Goal: Task Accomplishment & Management: Manage account settings

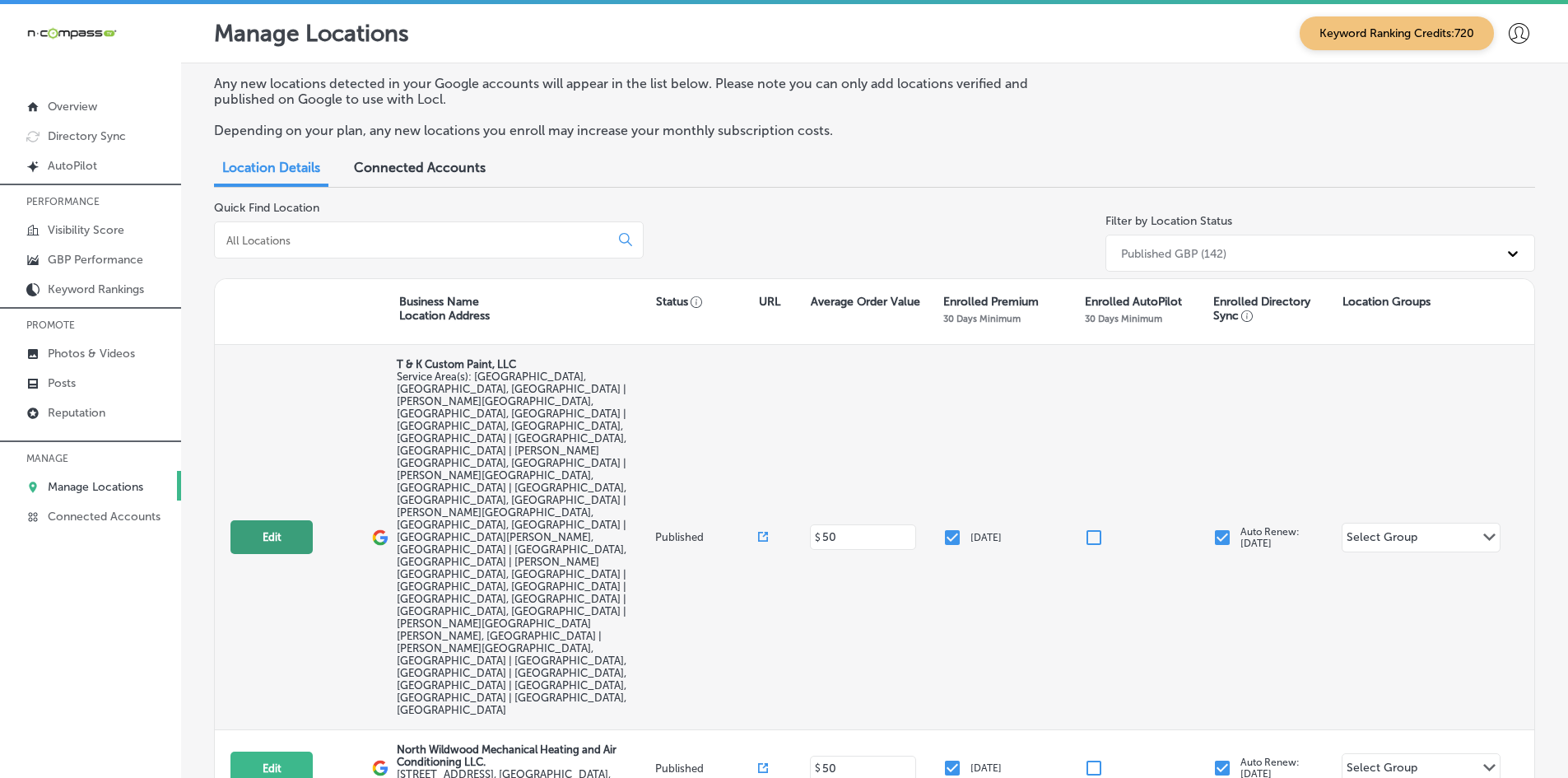
click at [295, 520] on button "Edit" at bounding box center [271, 537] width 82 height 33
select select "US"
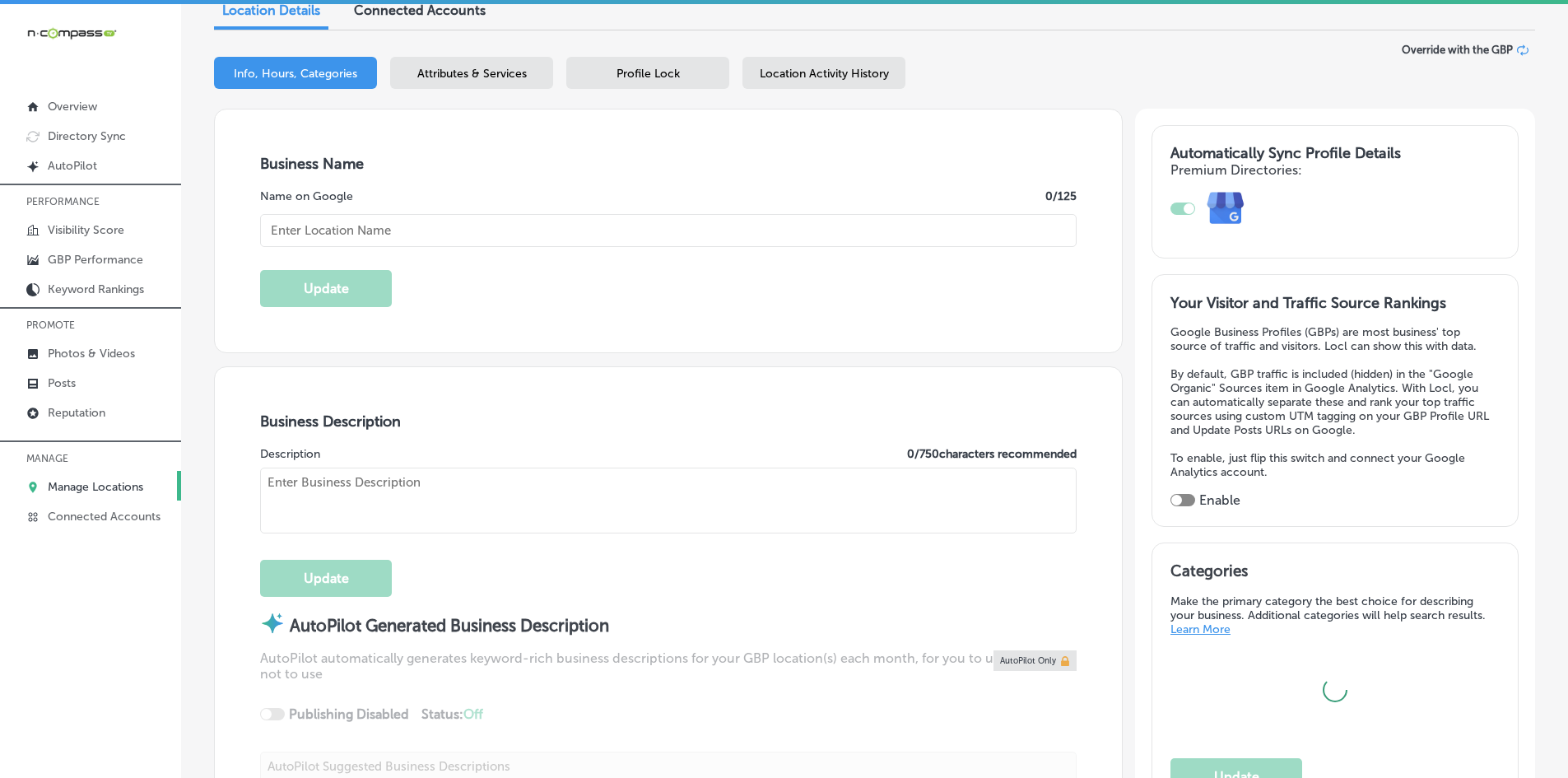
type input "T & K Custom Paint, LLC"
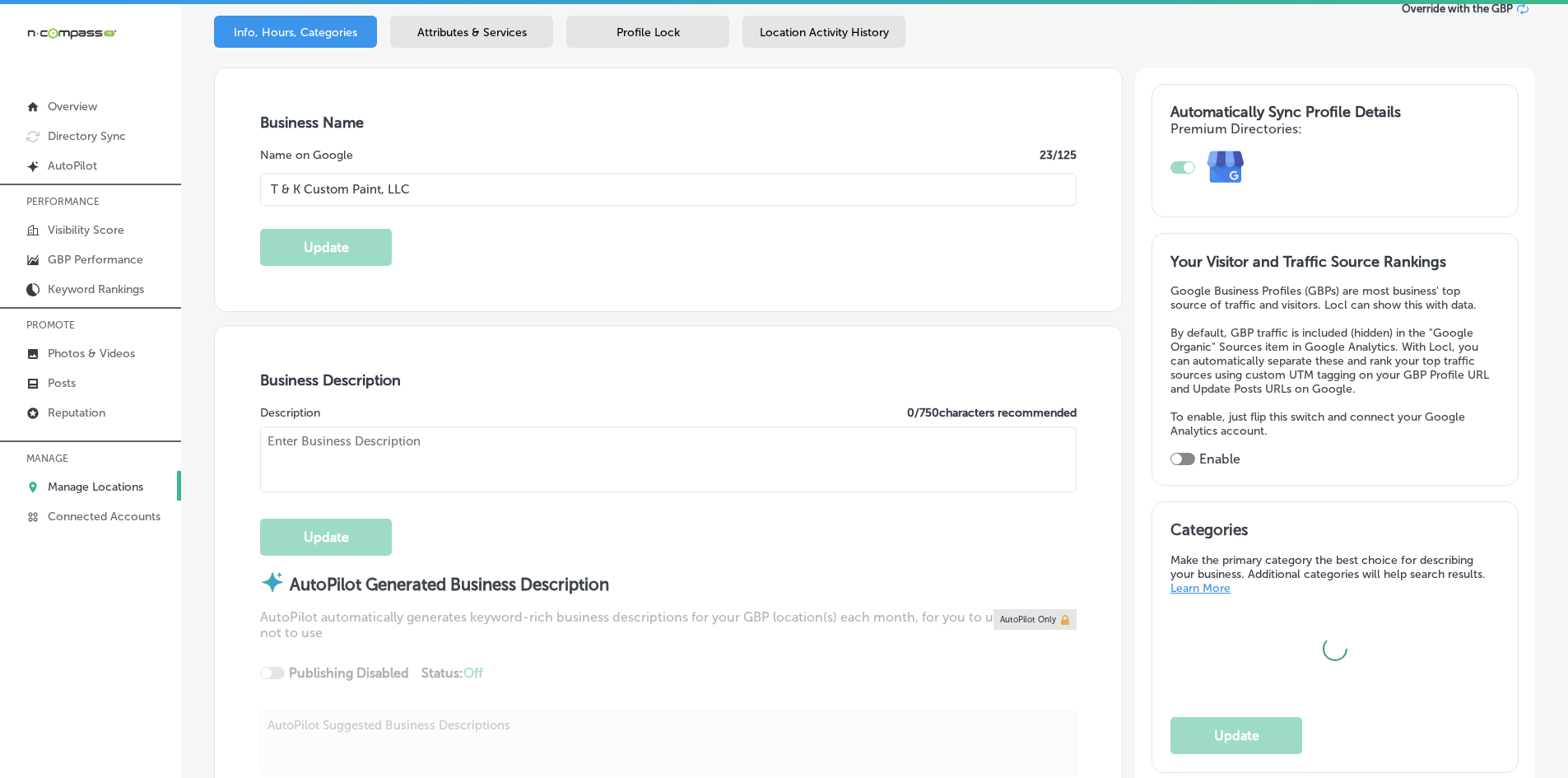
scroll to position [330, 0]
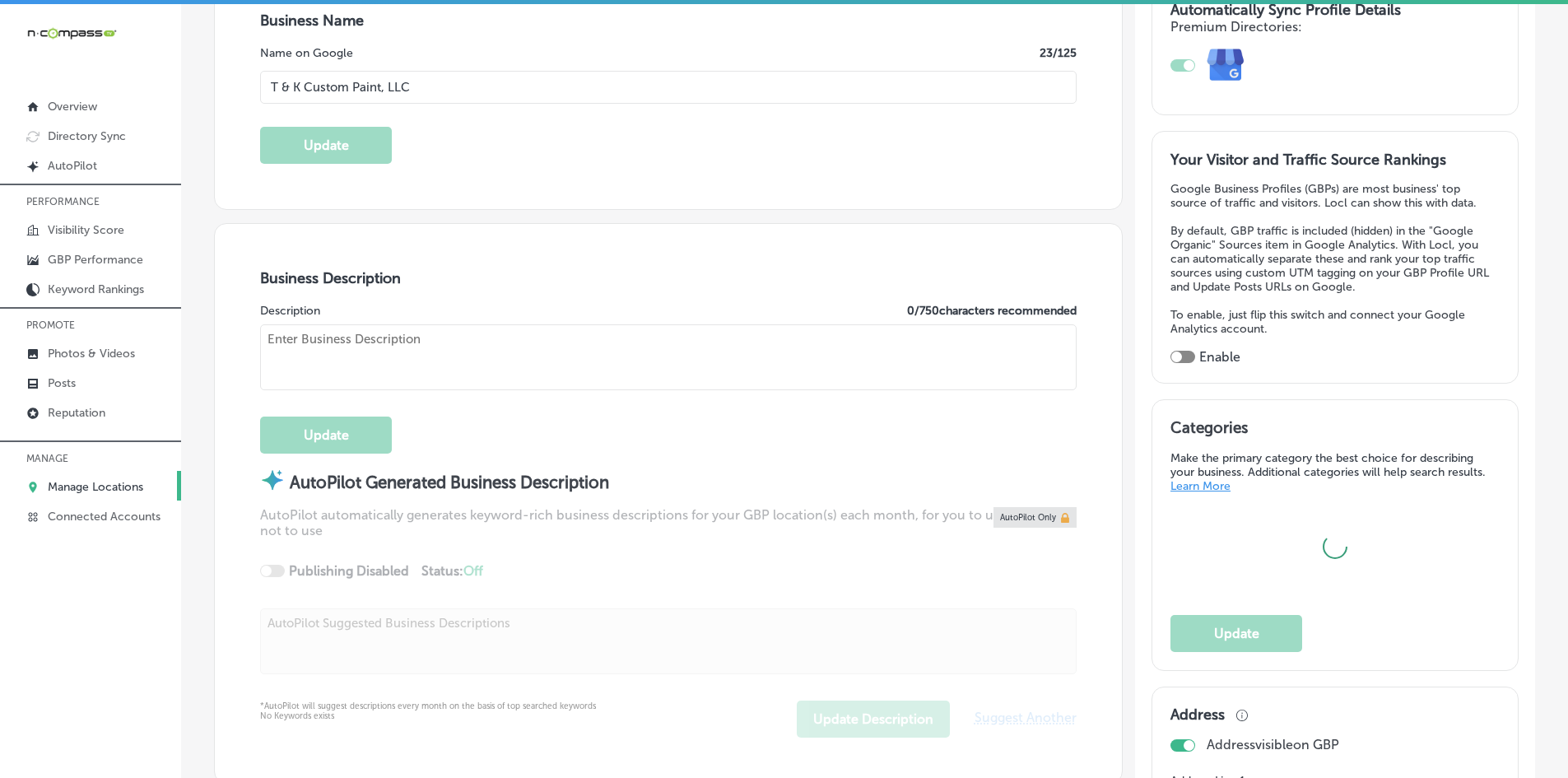
checkbox input "false"
type input "[STREET_ADDRESS][PERSON_NAME]"
type input "[GEOGRAPHIC_DATA]"
type input "32068"
type input "US"
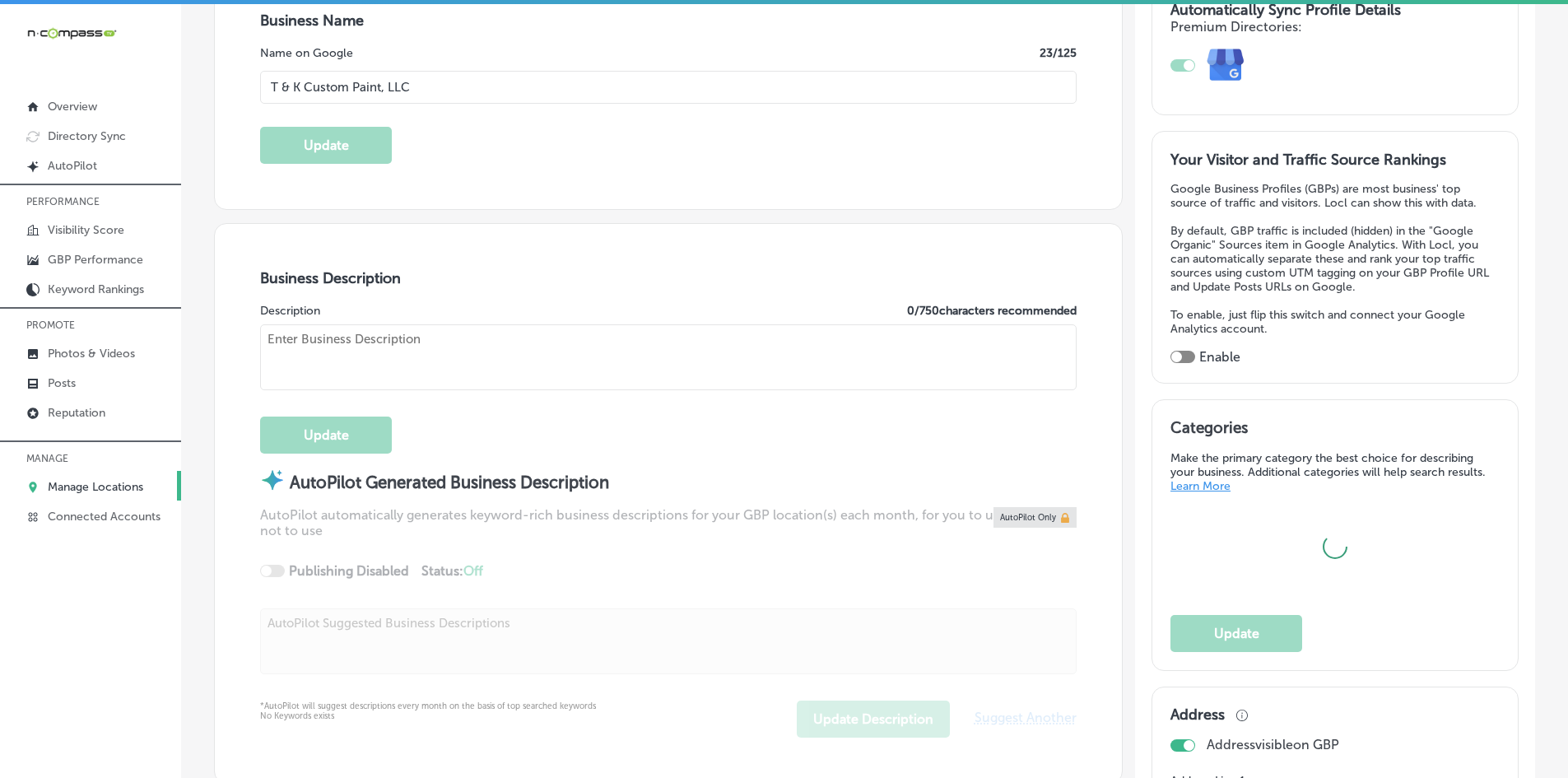
type input "[URL][DOMAIN_NAME]"
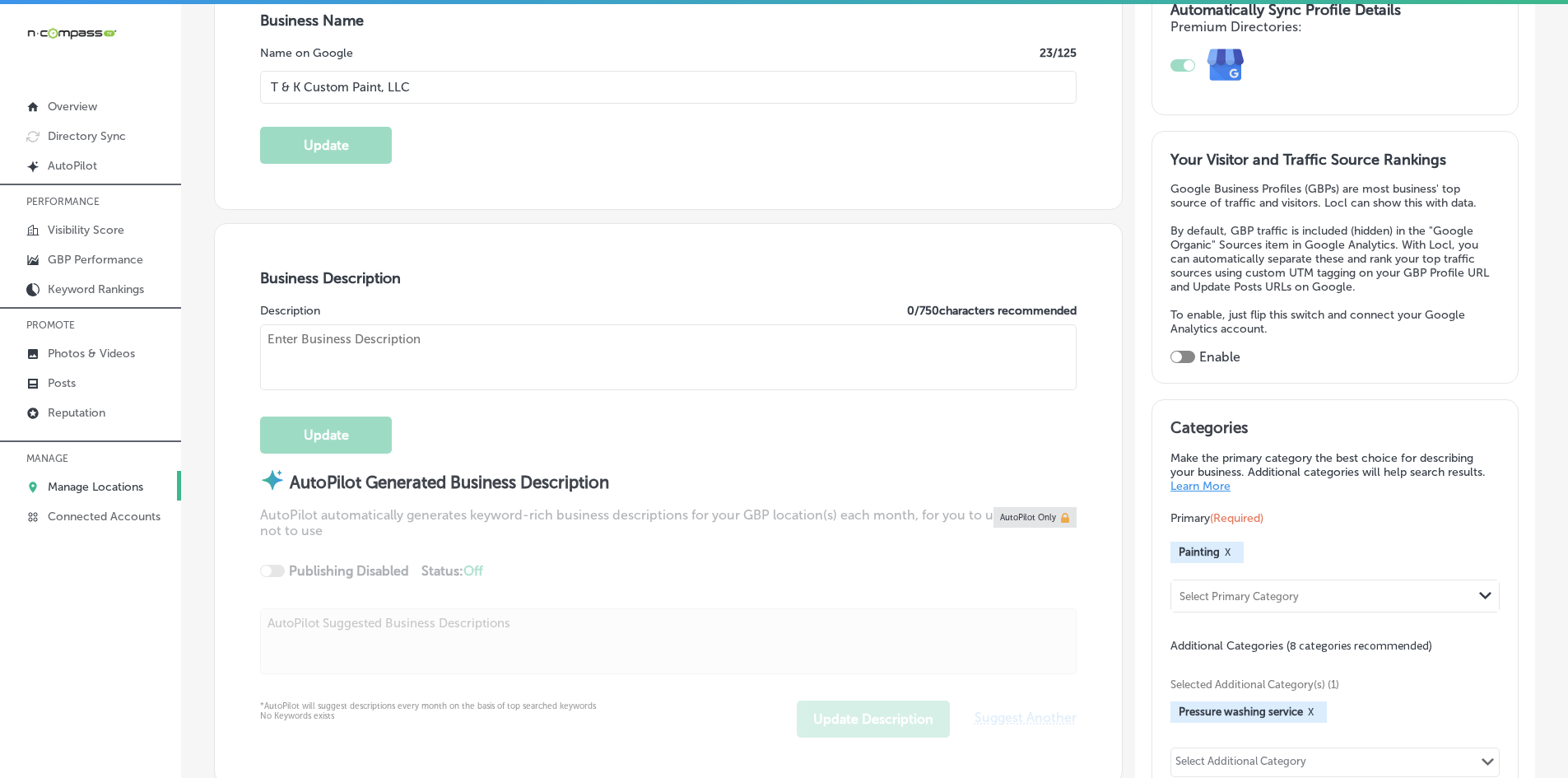
checkbox input "true"
type textarea "T & K Custom Paint, LLC is a family-owned, woman-owned business offering profes…"
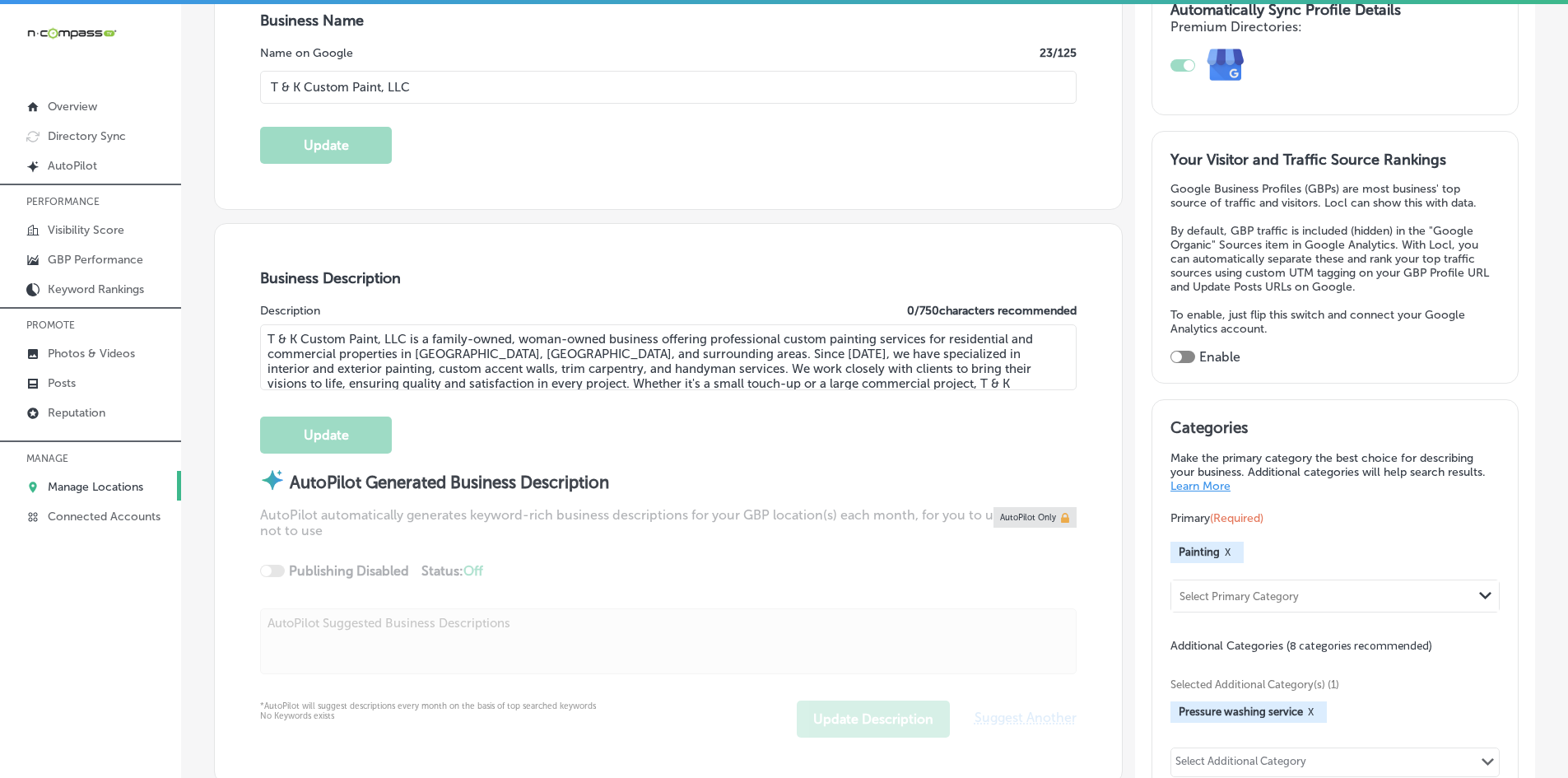
type input "[PHONE_NUMBER]"
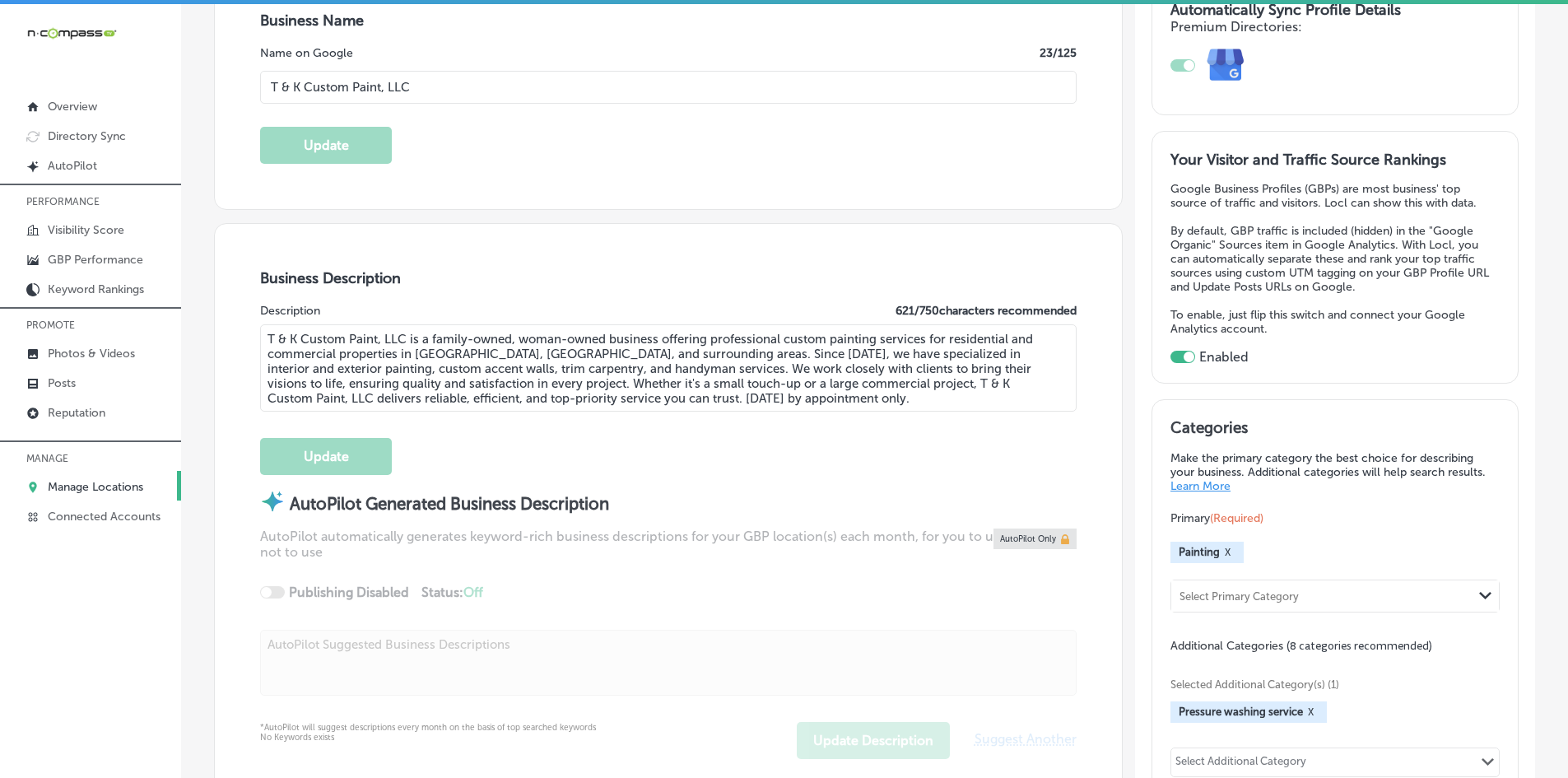
click at [351, 389] on textarea "T & K Custom Paint, LLC is a family-owned, woman-owned business offering profes…" at bounding box center [668, 367] width 817 height 87
paste textarea "Prestige Staffing Agency, LLC is a leading healthcare staffing agency based in …"
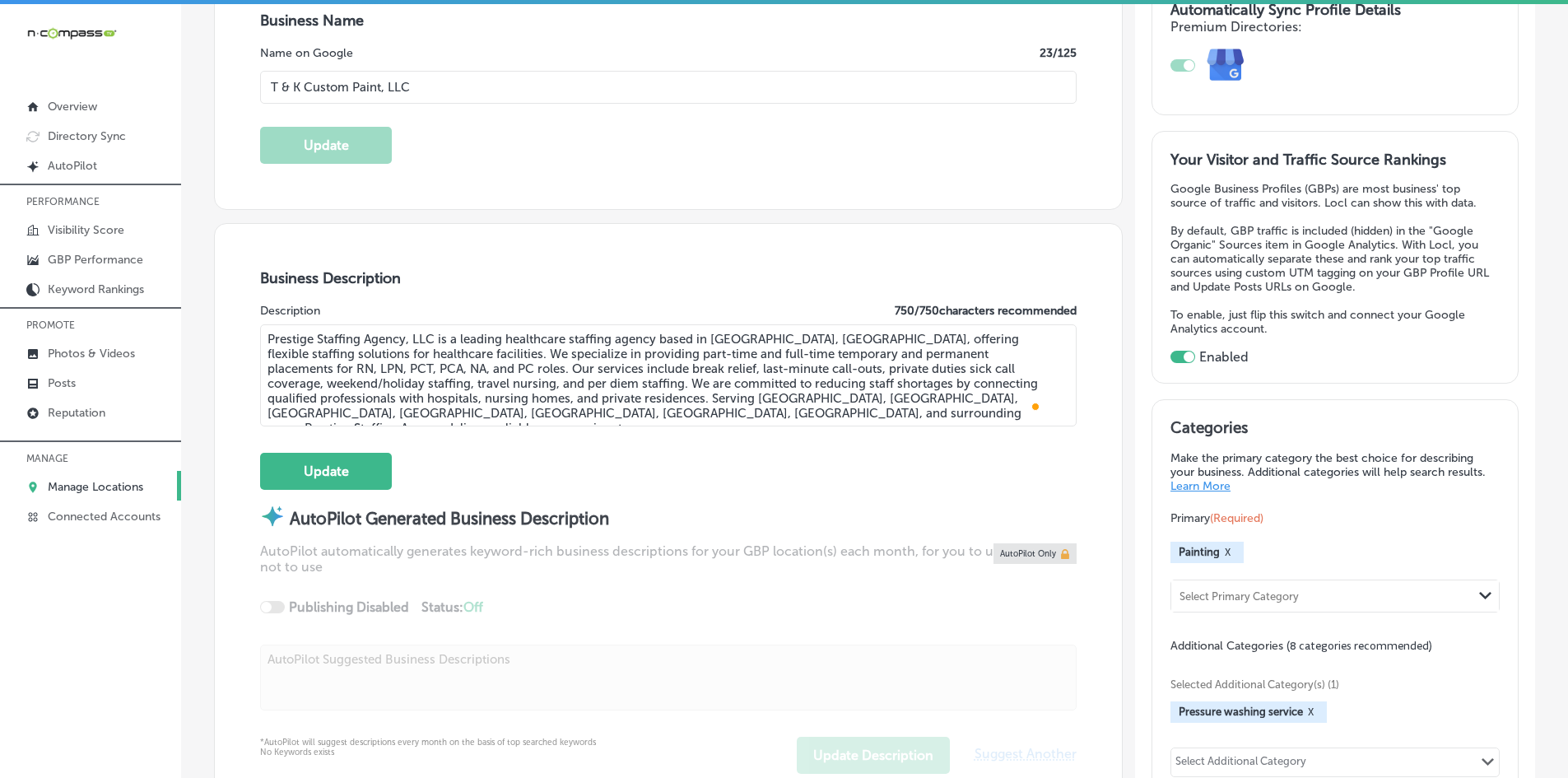
click at [782, 398] on textarea "Prestige Staffing Agency, LLC is a leading healthcare staffing agency based in …" at bounding box center [668, 375] width 817 height 102
click at [708, 404] on textarea "Prestige Staffing Agency, LLC is a leading healthcare staffing agency based in …" at bounding box center [668, 375] width 817 height 102
drag, startPoint x: 690, startPoint y: 399, endPoint x: 850, endPoint y: 400, distance: 160.0
click at [850, 400] on textarea "Prestige Staffing Agency, LLC is a leading healthcare staffing agency based in …" at bounding box center [668, 375] width 817 height 102
click at [871, 400] on textarea "Prestige Staffing Agency, LLC is a leading healthcare staffing agency based in …" at bounding box center [668, 375] width 817 height 102
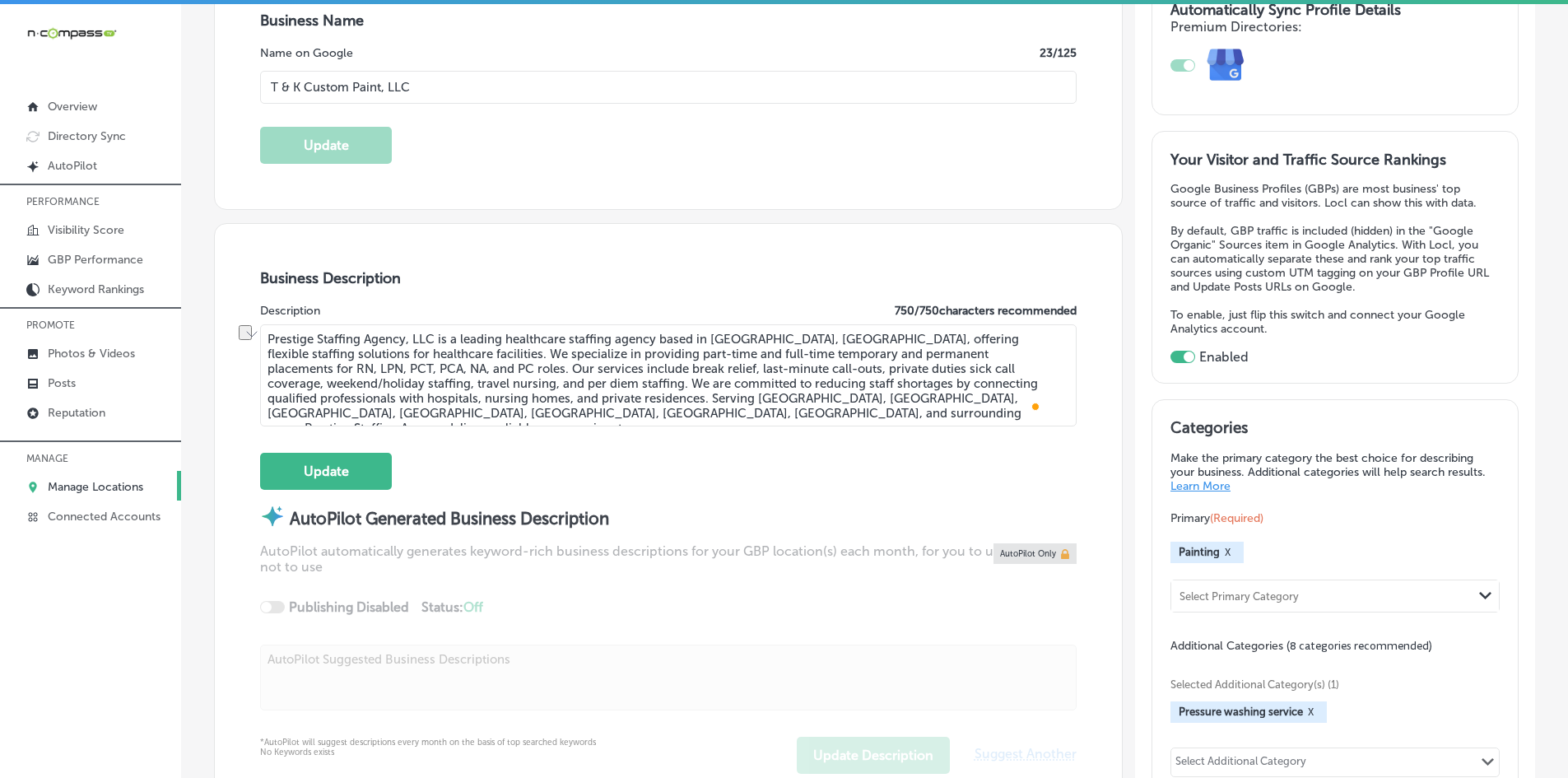
drag, startPoint x: 979, startPoint y: 398, endPoint x: 784, endPoint y: 397, distance: 195.0
click at [784, 397] on textarea "Prestige Staffing Agency, LLC is a leading healthcare staffing agency based in …" at bounding box center [668, 375] width 817 height 102
click at [693, 418] on textarea "Prestige Staffing Agency, LLC is a leading healthcare staffing agency based in …" at bounding box center [668, 375] width 817 height 102
click at [514, 407] on textarea "Prestige Staffing Agency, LLC is a leading healthcare staffing agency based in …" at bounding box center [668, 375] width 817 height 102
paste textarea "professional healthcare staffing s"
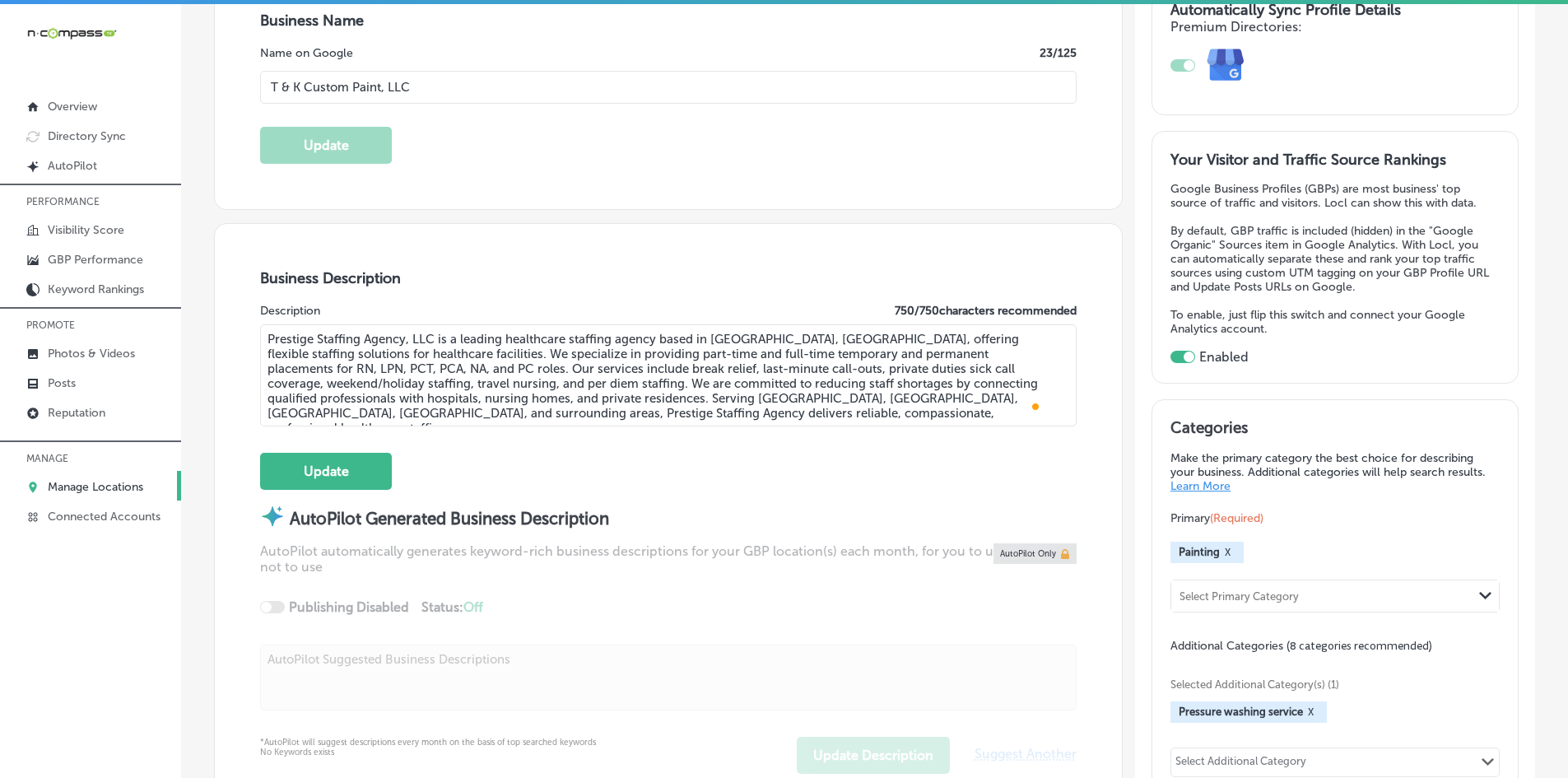
click at [717, 419] on textarea "Prestige Staffing Agency, LLC is a leading healthcare staffing agency based in …" at bounding box center [668, 375] width 817 height 102
click at [728, 413] on textarea "Prestige Staffing Agency, LLC is a leading healthcare staffing agency based in …" at bounding box center [668, 375] width 817 height 102
click at [538, 419] on textarea "Prestige Staffing Agency, LLC is a leading healthcare staffing agency based in …" at bounding box center [668, 375] width 817 height 102
click at [331, 411] on textarea "Prestige Staffing Agency, LLC is a leading healthcare staffing agency based in …" at bounding box center [668, 375] width 817 height 102
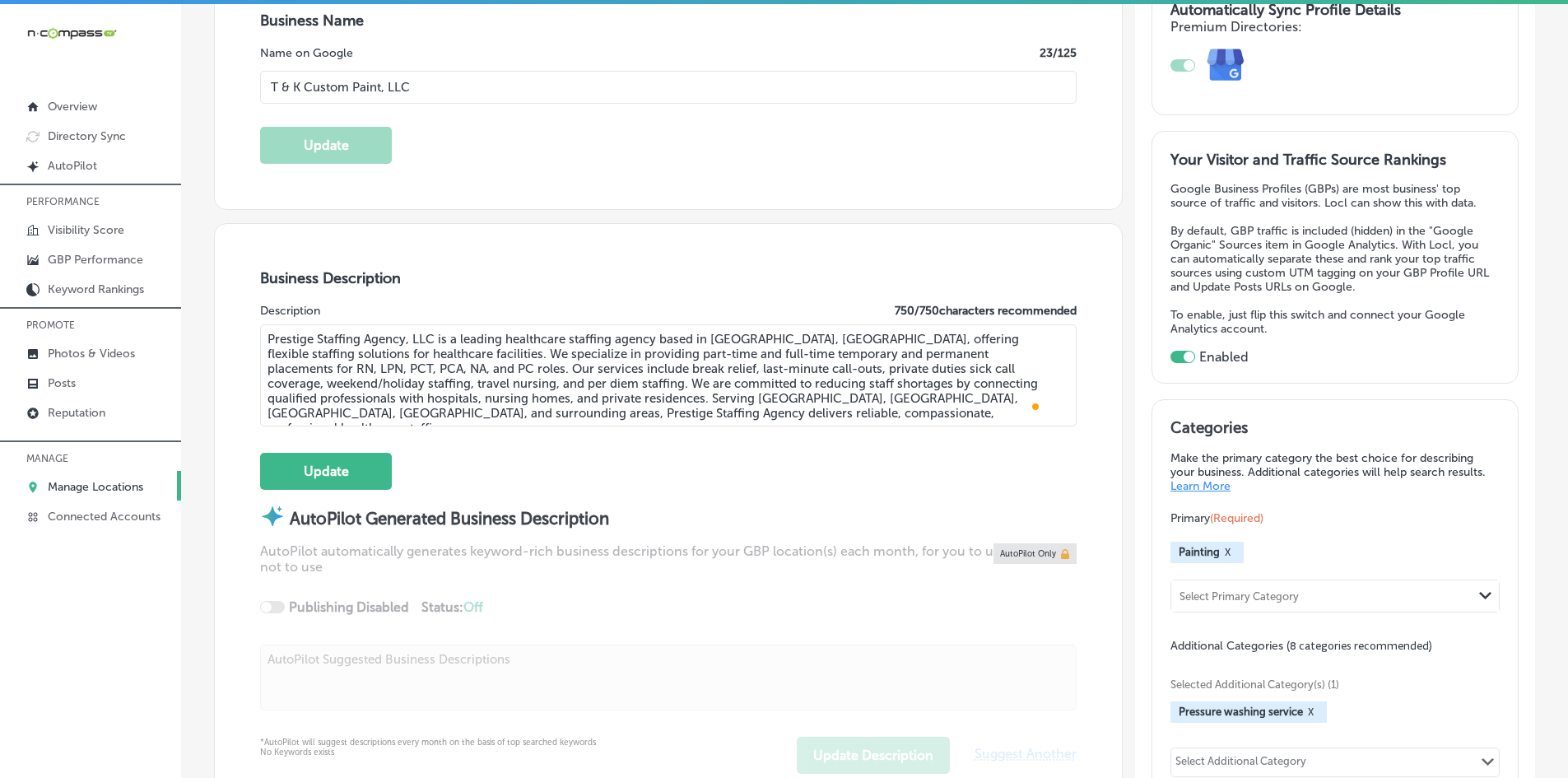
click at [331, 411] on textarea "Prestige Staffing Agency, LLC is a leading healthcare staffing agency based in …" at bounding box center [668, 375] width 817 height 102
click at [470, 335] on textarea "Prestige Staffing Agency, LLC is a leading healthcare staffing agency based in …" at bounding box center [668, 375] width 817 height 102
click at [667, 411] on textarea "Prestige Staffing Agency, LLC is a healthcare staffing agency based in [GEOGRAP…" at bounding box center [668, 375] width 817 height 102
click at [453, 398] on textarea "Prestige Staffing Agency, LLC is a healthcare staffing agency based in [GEOGRAP…" at bounding box center [668, 375] width 817 height 102
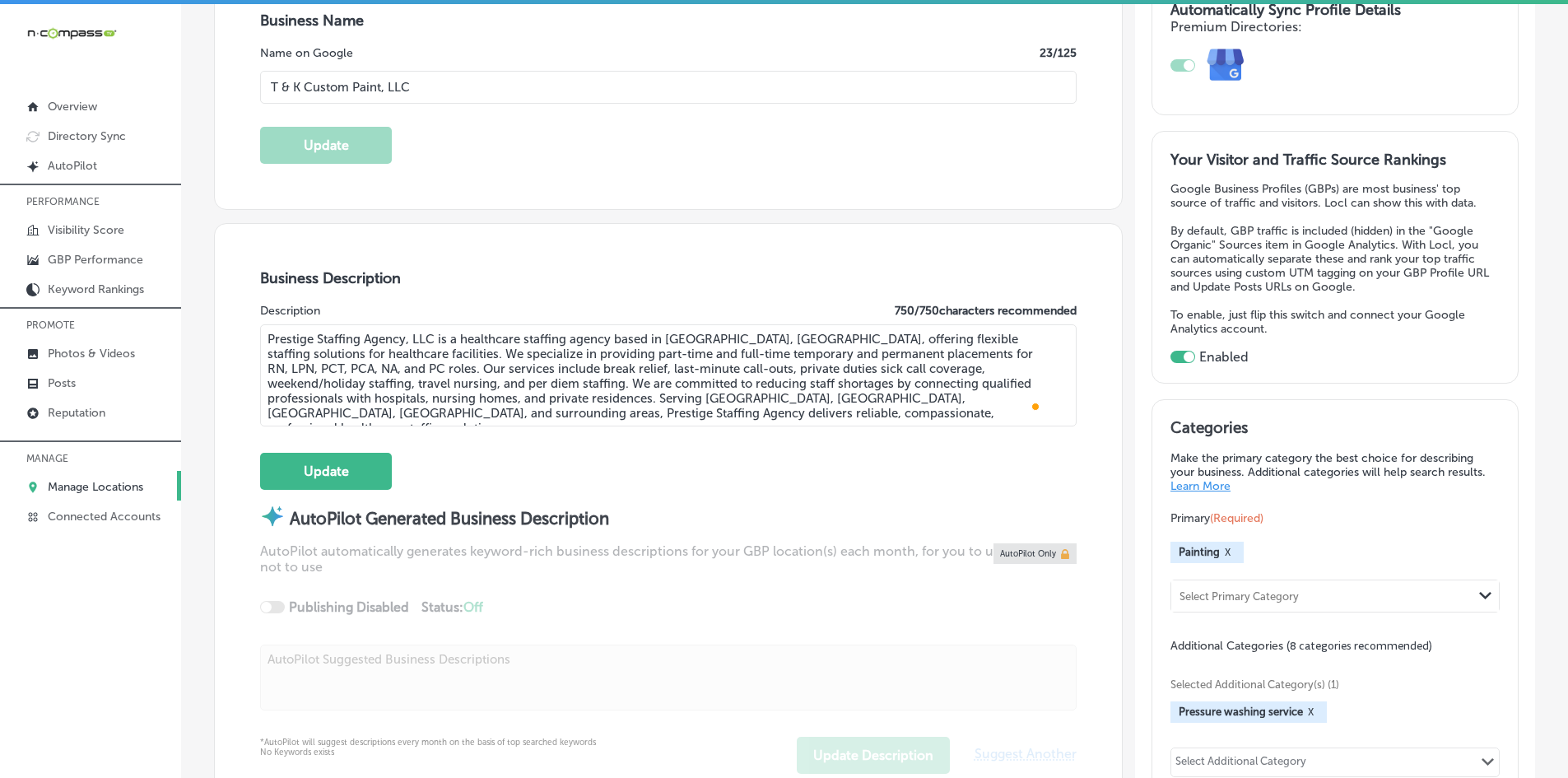
click at [453, 398] on textarea "Prestige Staffing Agency, LLC is a healthcare staffing agency based in [GEOGRAP…" at bounding box center [668, 375] width 817 height 102
click at [832, 401] on textarea "Prestige Staffing Agency, LLC is a healthcare staffing agency based in [GEOGRAP…" at bounding box center [668, 375] width 817 height 102
drag, startPoint x: 758, startPoint y: 396, endPoint x: 737, endPoint y: 396, distance: 21.0
click at [737, 396] on textarea "Prestige Staffing Agency, LLC is a healthcare staffing agency based in [GEOGRAP…" at bounding box center [668, 375] width 817 height 102
click at [704, 414] on textarea "Prestige Staffing Agency, LLC is a healthcare staffing agency based in [GEOGRAP…" at bounding box center [668, 375] width 817 height 102
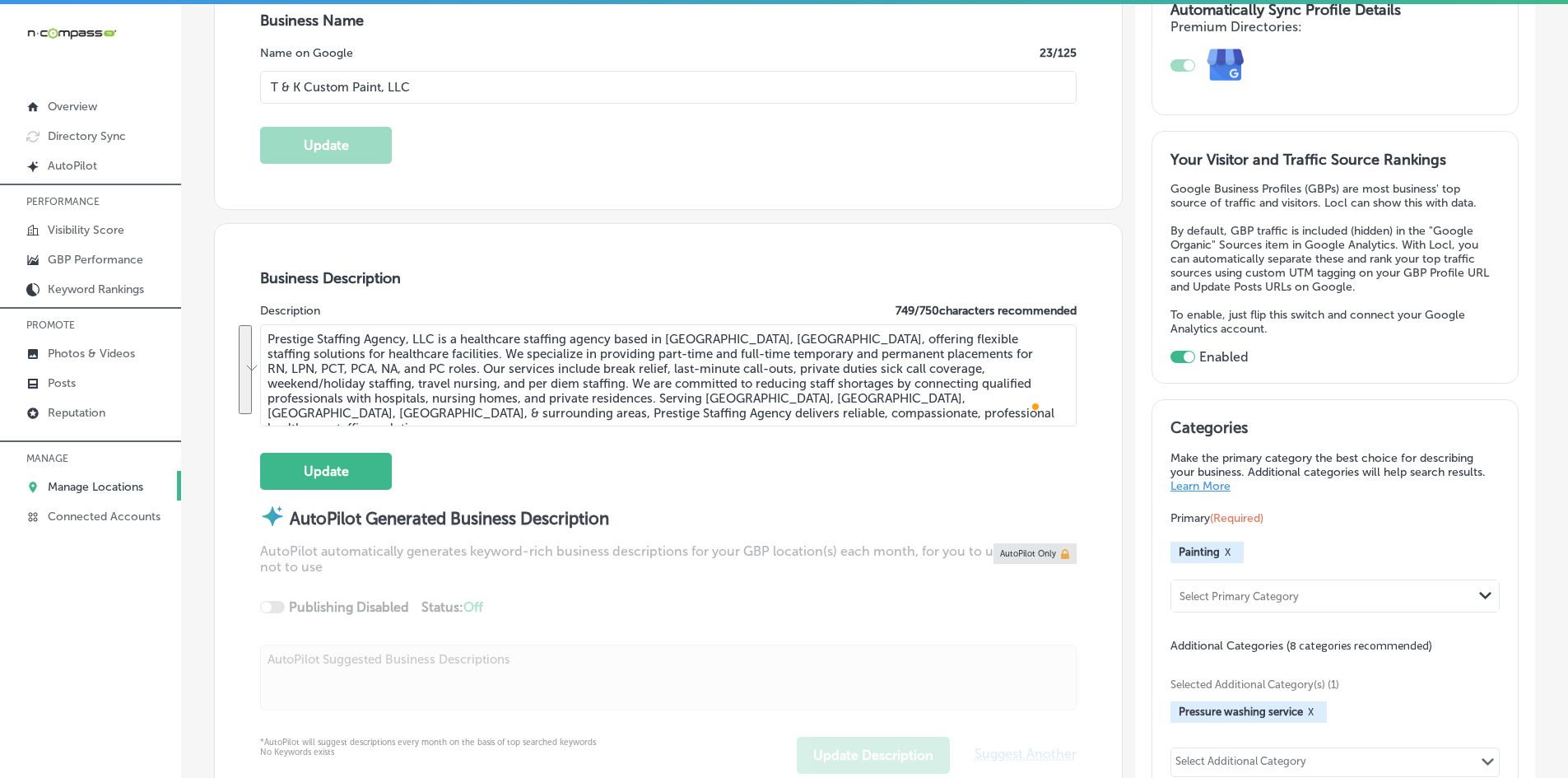
type textarea "Prestige Staffing Agency, LLC is a healthcare staffing agency based in [GEOGRAP…"
